Goal: Information Seeking & Learning: Learn about a topic

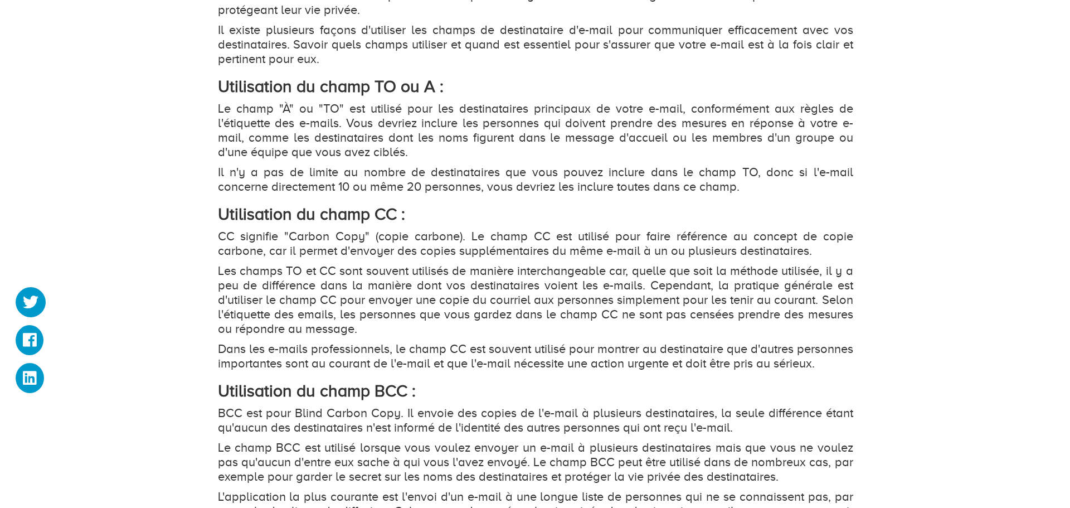
scroll to position [1282, 0]
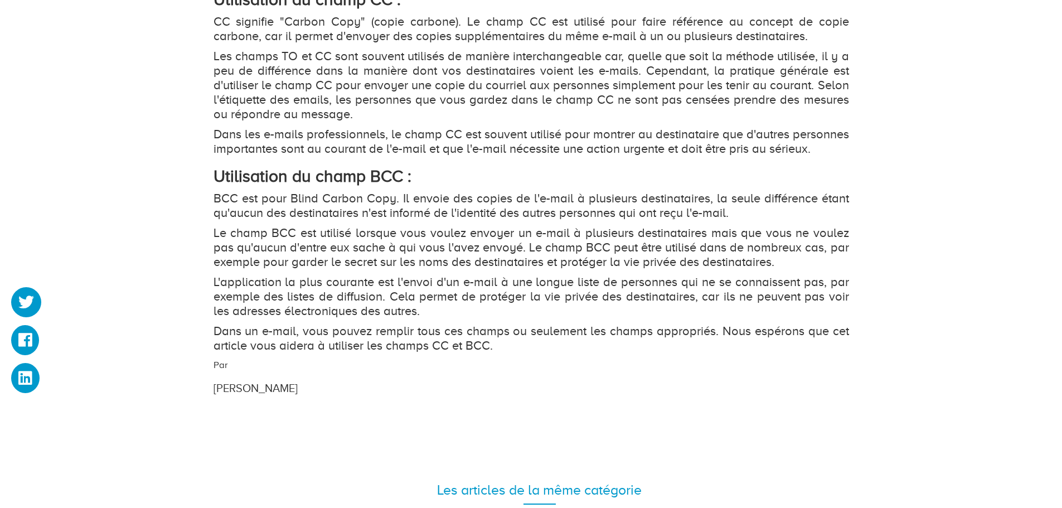
click at [293, 248] on p "Le champ BCC est utilisé lorsque vous voulez envoyer un e-mail à plusieurs dest…" at bounding box center [530, 247] width 635 height 43
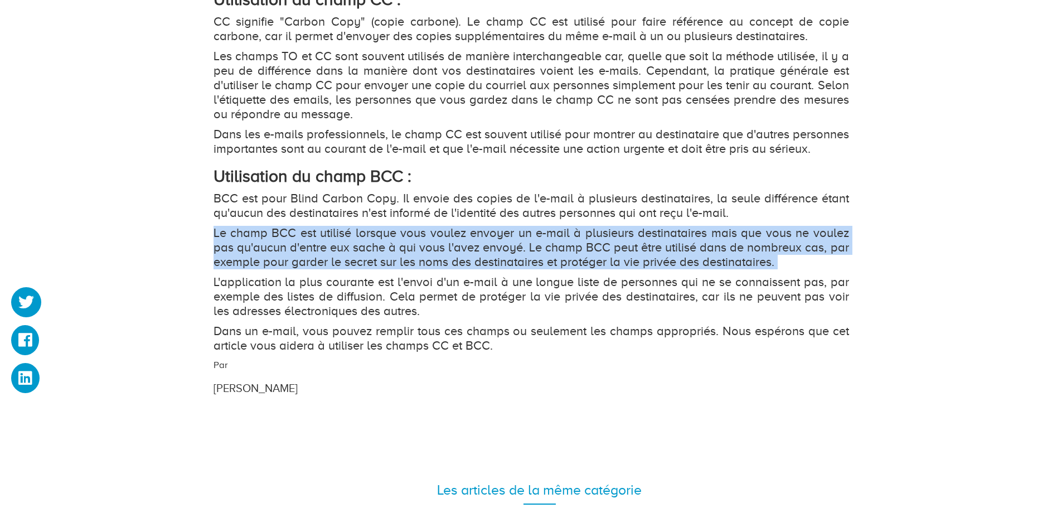
click at [293, 248] on p "Le champ BCC est utilisé lorsque vous voulez envoyer un e-mail à plusieurs dest…" at bounding box center [530, 247] width 635 height 43
click at [742, 249] on p "Le champ BCC est utilisé lorsque vous voulez envoyer un e-mail à plusieurs dest…" at bounding box center [530, 247] width 635 height 43
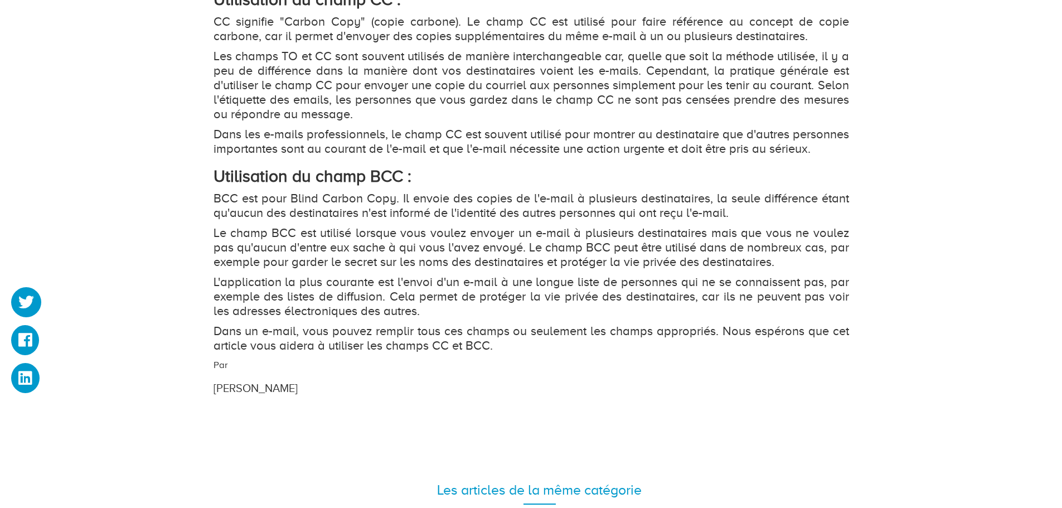
click at [320, 266] on p "Le champ BCC est utilisé lorsque vous voulez envoyer un e-mail à plusieurs dest…" at bounding box center [530, 247] width 635 height 43
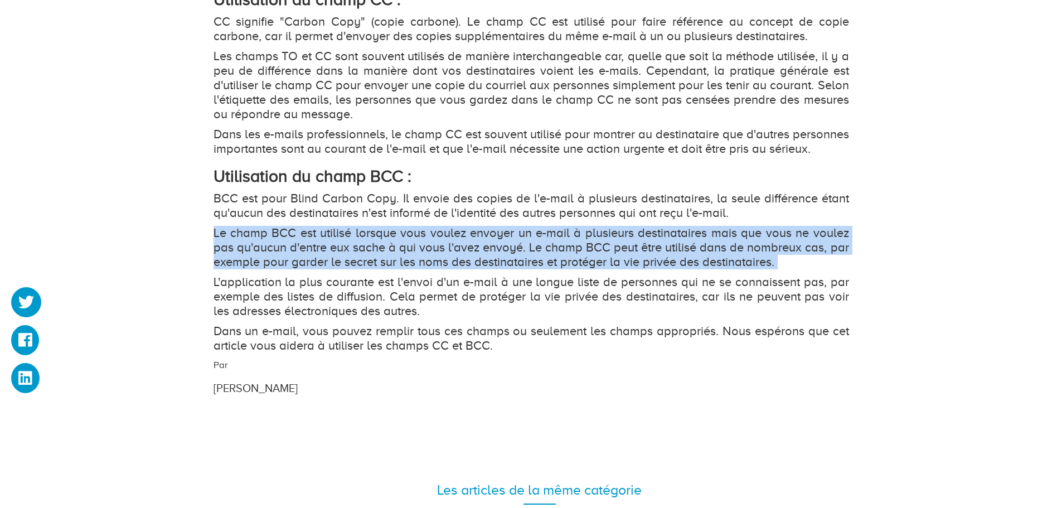
click at [320, 266] on p "Le champ BCC est utilisé lorsque vous voulez envoyer un e-mail à plusieurs dest…" at bounding box center [530, 247] width 635 height 43
click at [334, 262] on p "Le champ BCC est utilisé lorsque vous voulez envoyer un e-mail à plusieurs dest…" at bounding box center [530, 247] width 635 height 43
